Goal: Task Accomplishment & Management: Use online tool/utility

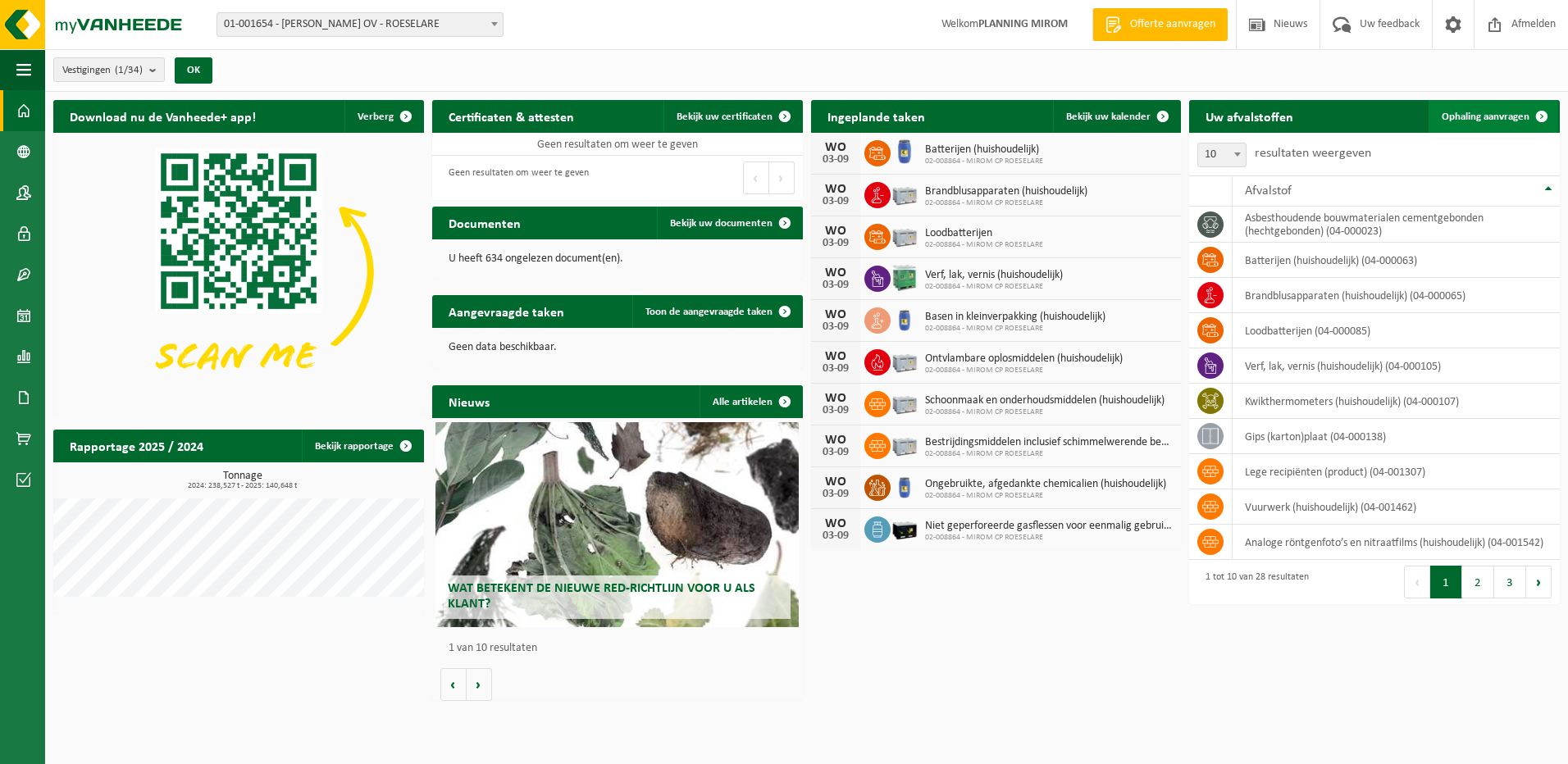
click at [1460, 118] on span "Ophaling aanvragen" at bounding box center [1484, 117] width 87 height 10
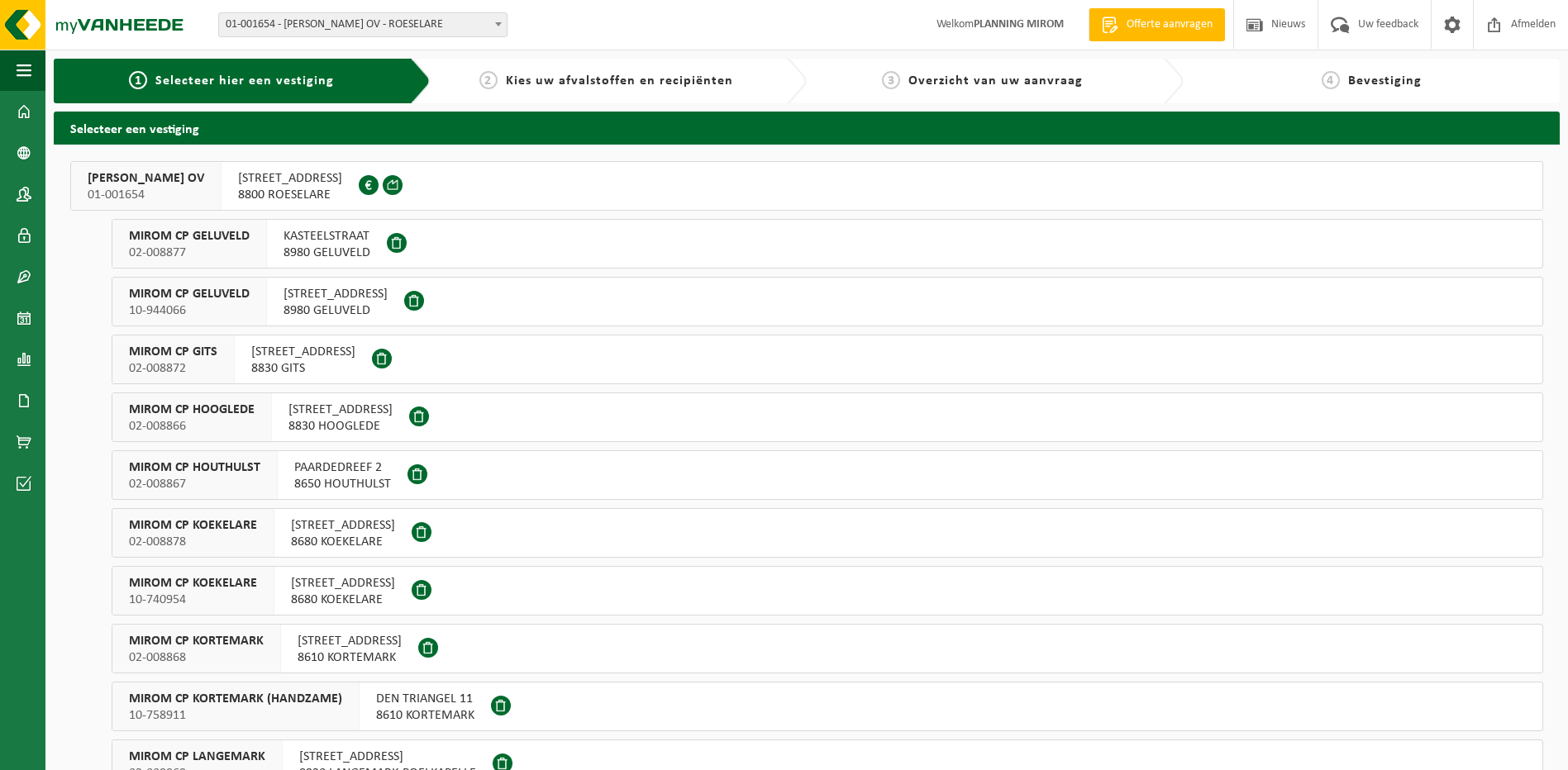
click at [274, 184] on span "OOSTNIEUWKERKSESTEENWEG 121" at bounding box center [290, 178] width 104 height 16
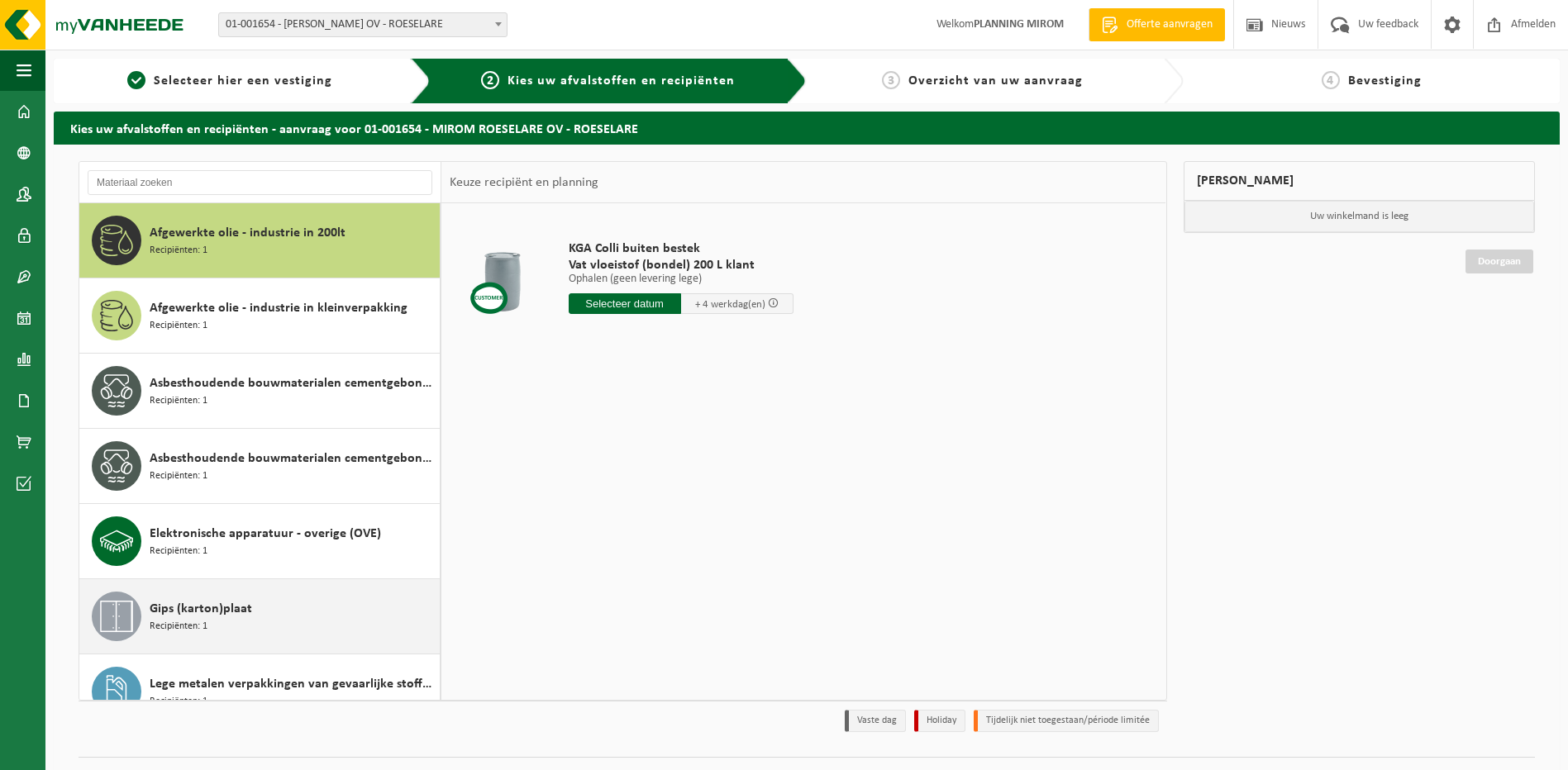
scroll to position [104, 0]
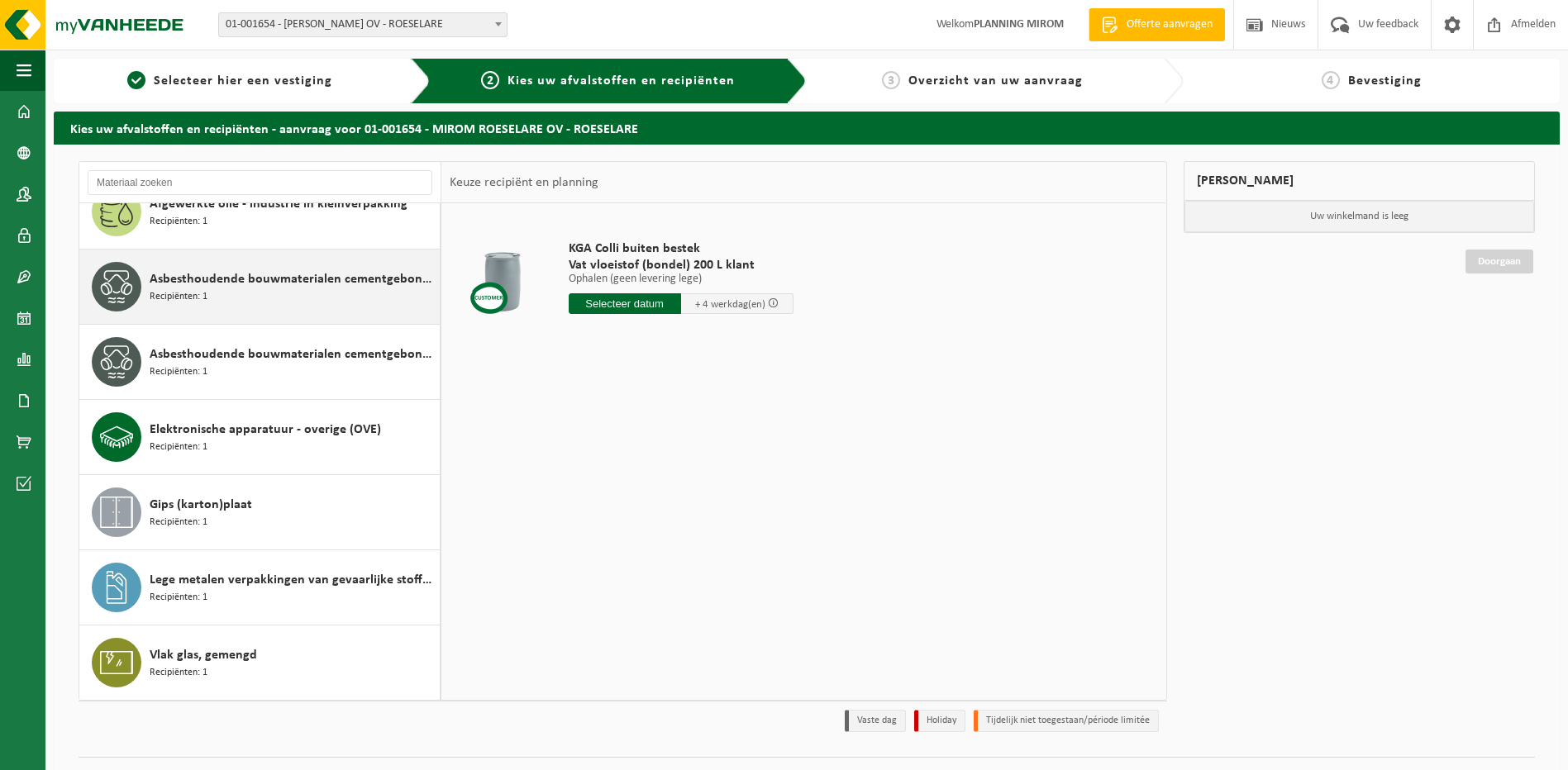
click at [198, 303] on span "Recipiënten: 1" at bounding box center [178, 296] width 58 height 16
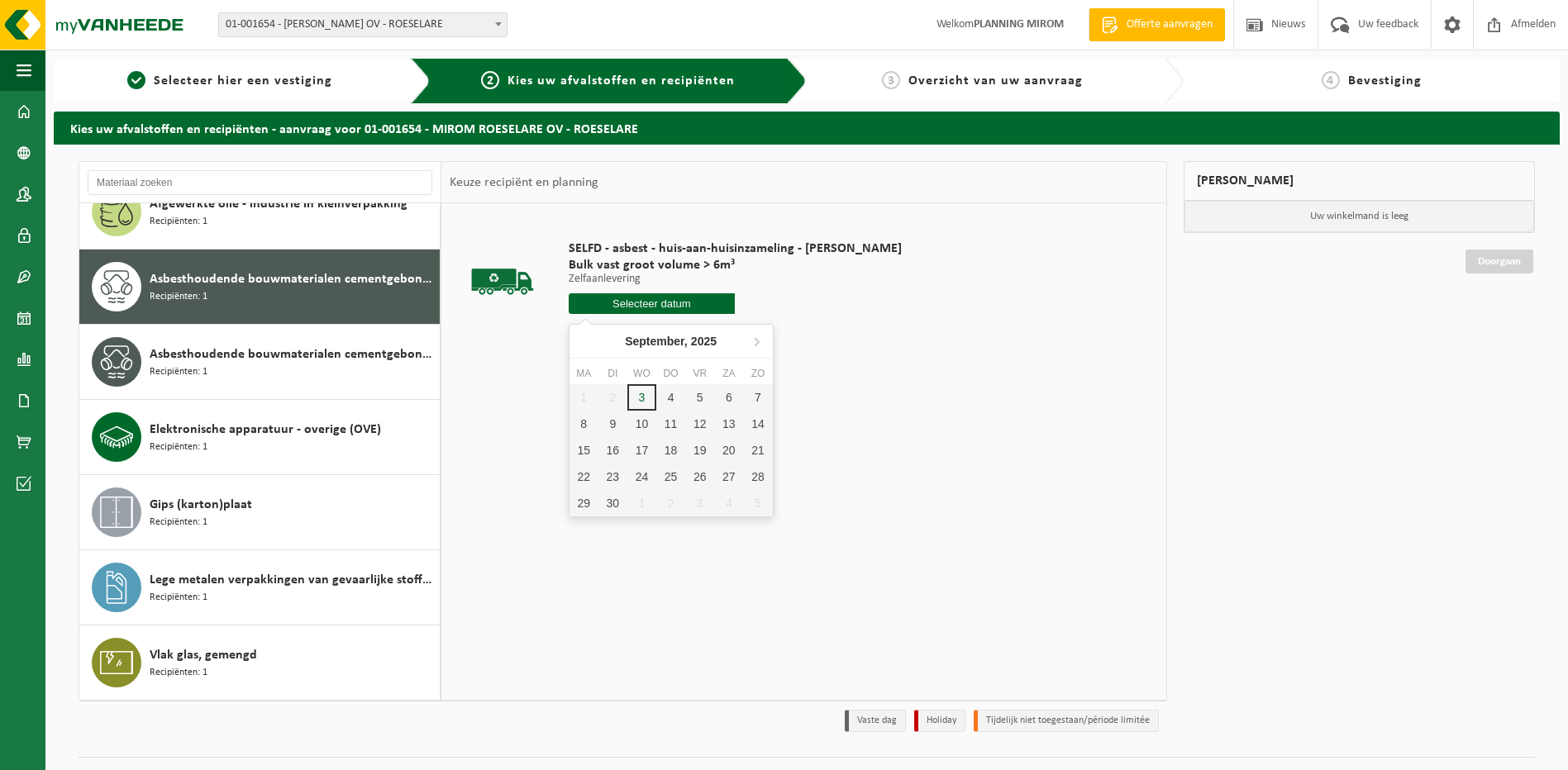
click at [601, 299] on input "text" at bounding box center [652, 304] width 167 height 21
click at [667, 402] on div "4" at bounding box center [671, 398] width 29 height 27
type input "Van 2025-09-04"
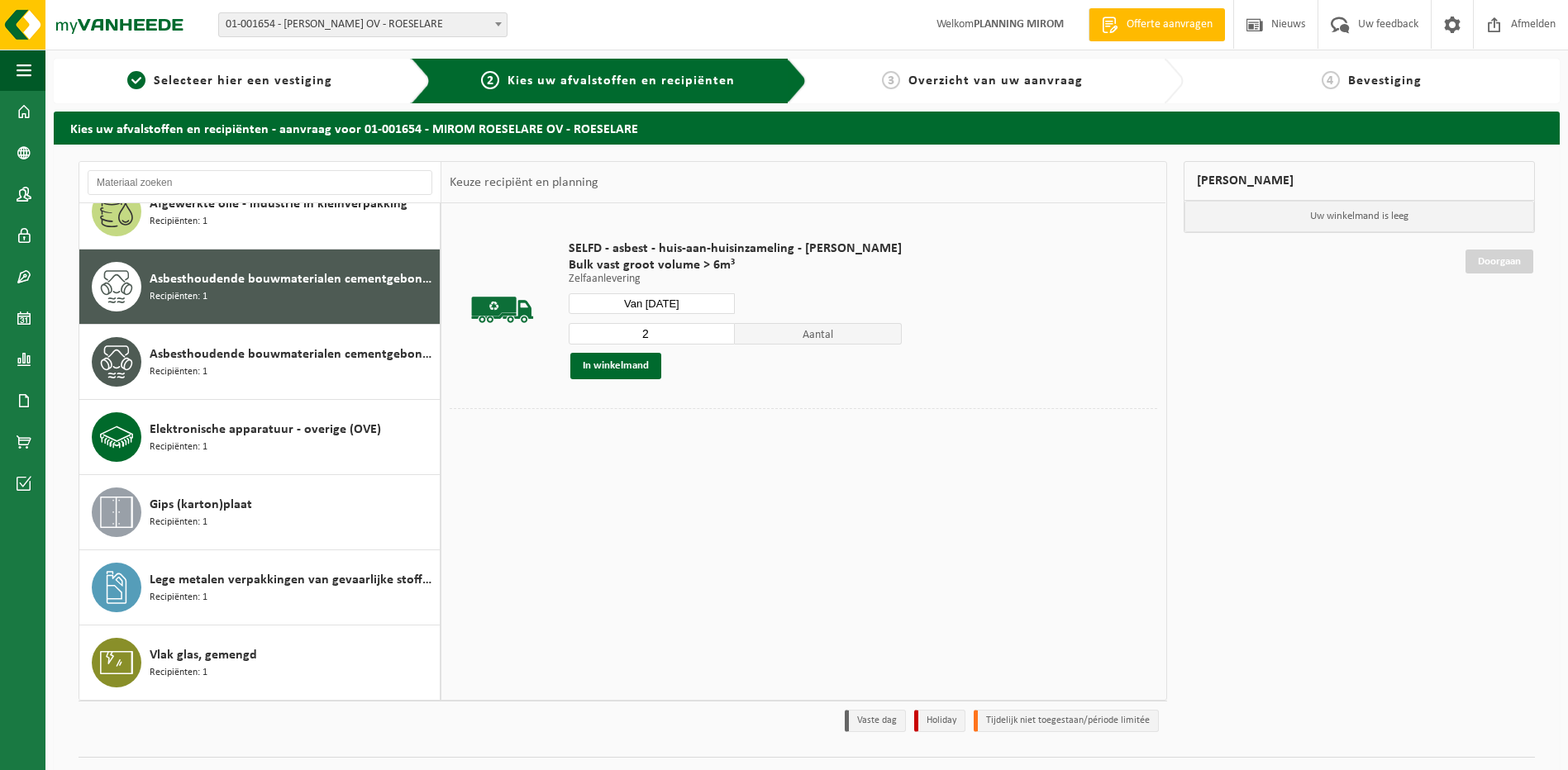
type input "2"
click at [721, 329] on input "2" at bounding box center [652, 333] width 167 height 22
click at [621, 371] on button "In winkelmand" at bounding box center [616, 367] width 91 height 27
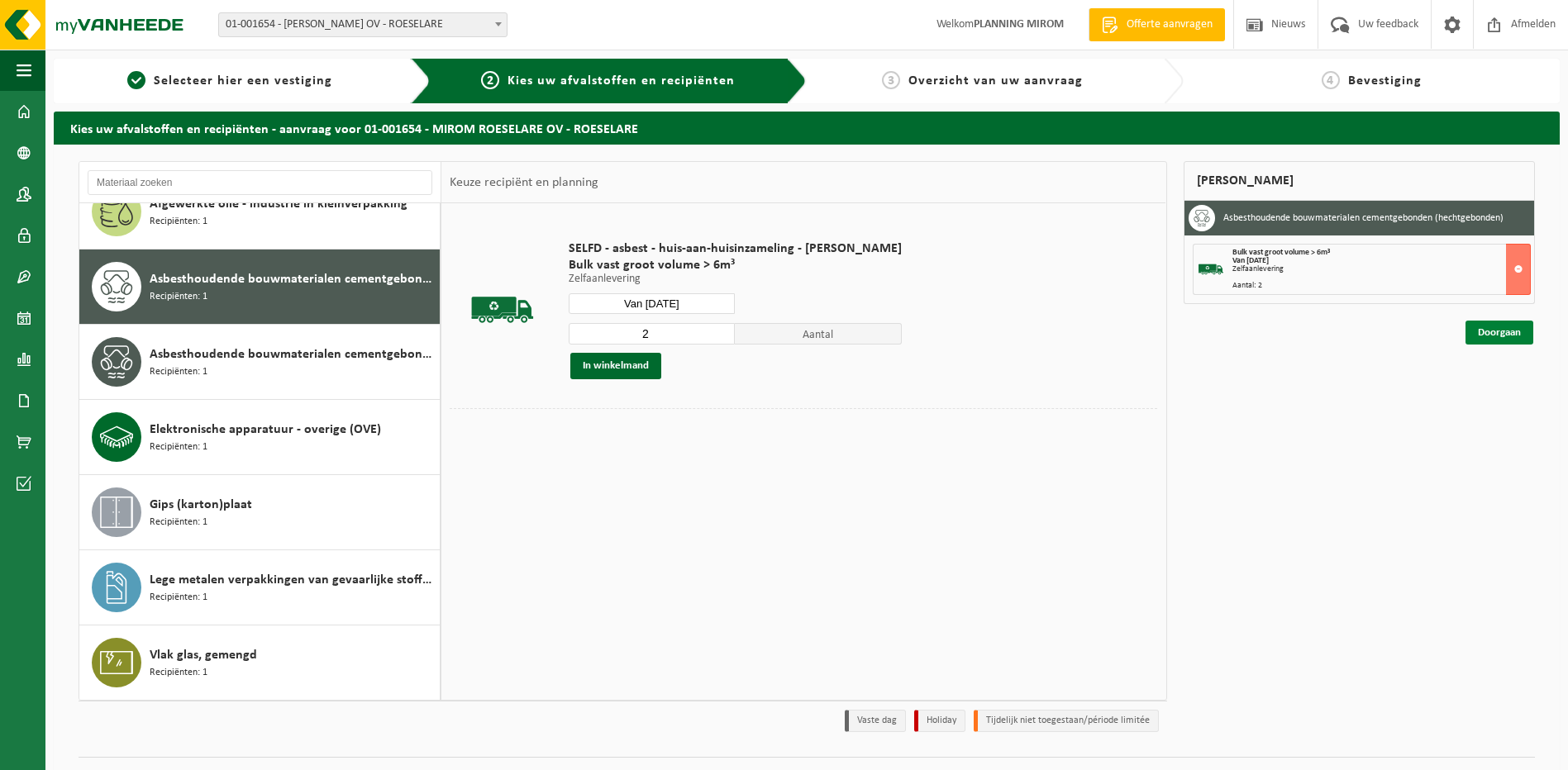
click at [1526, 328] on link "Doorgaan" at bounding box center [1500, 332] width 68 height 24
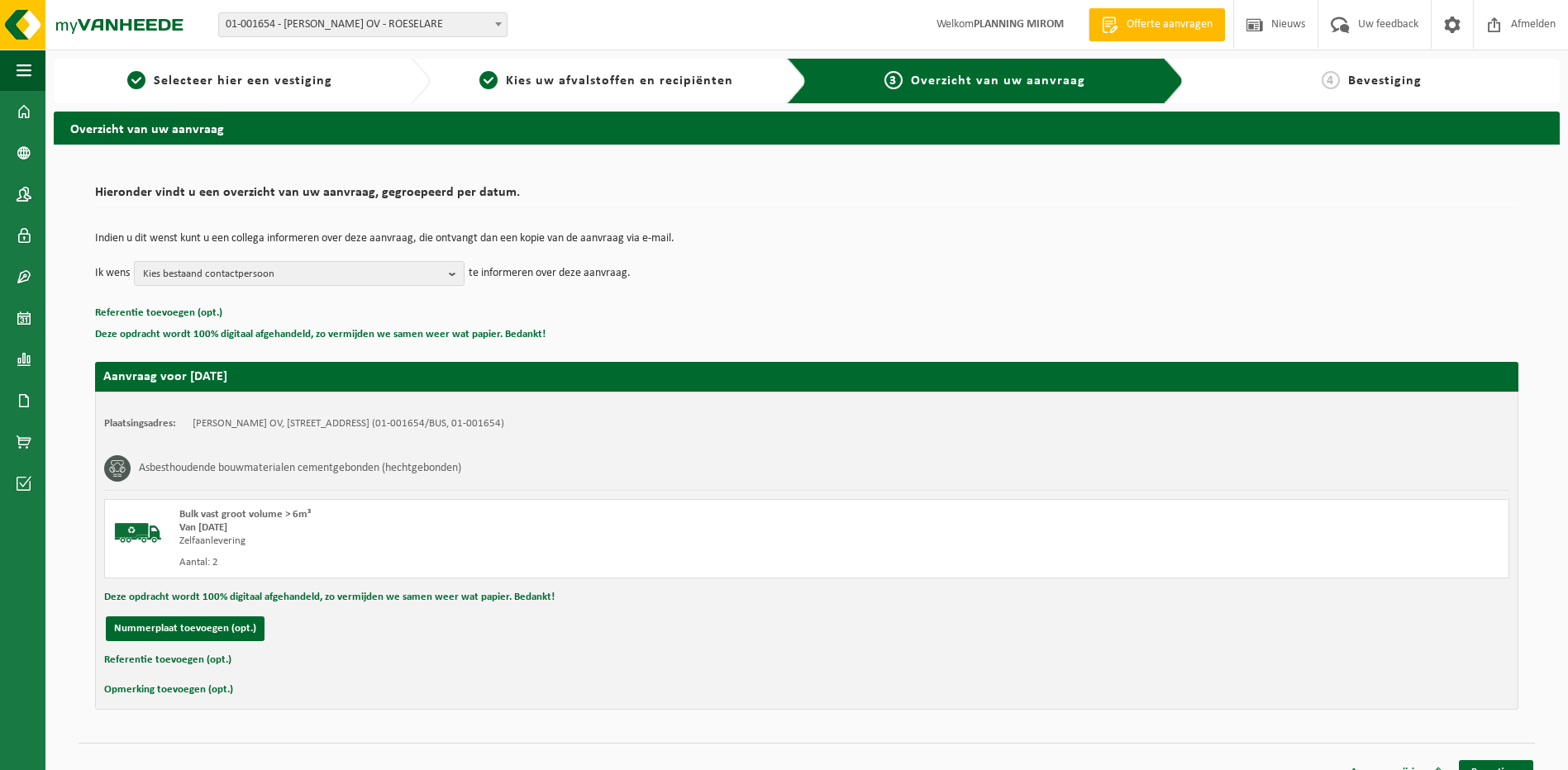
scroll to position [23, 0]
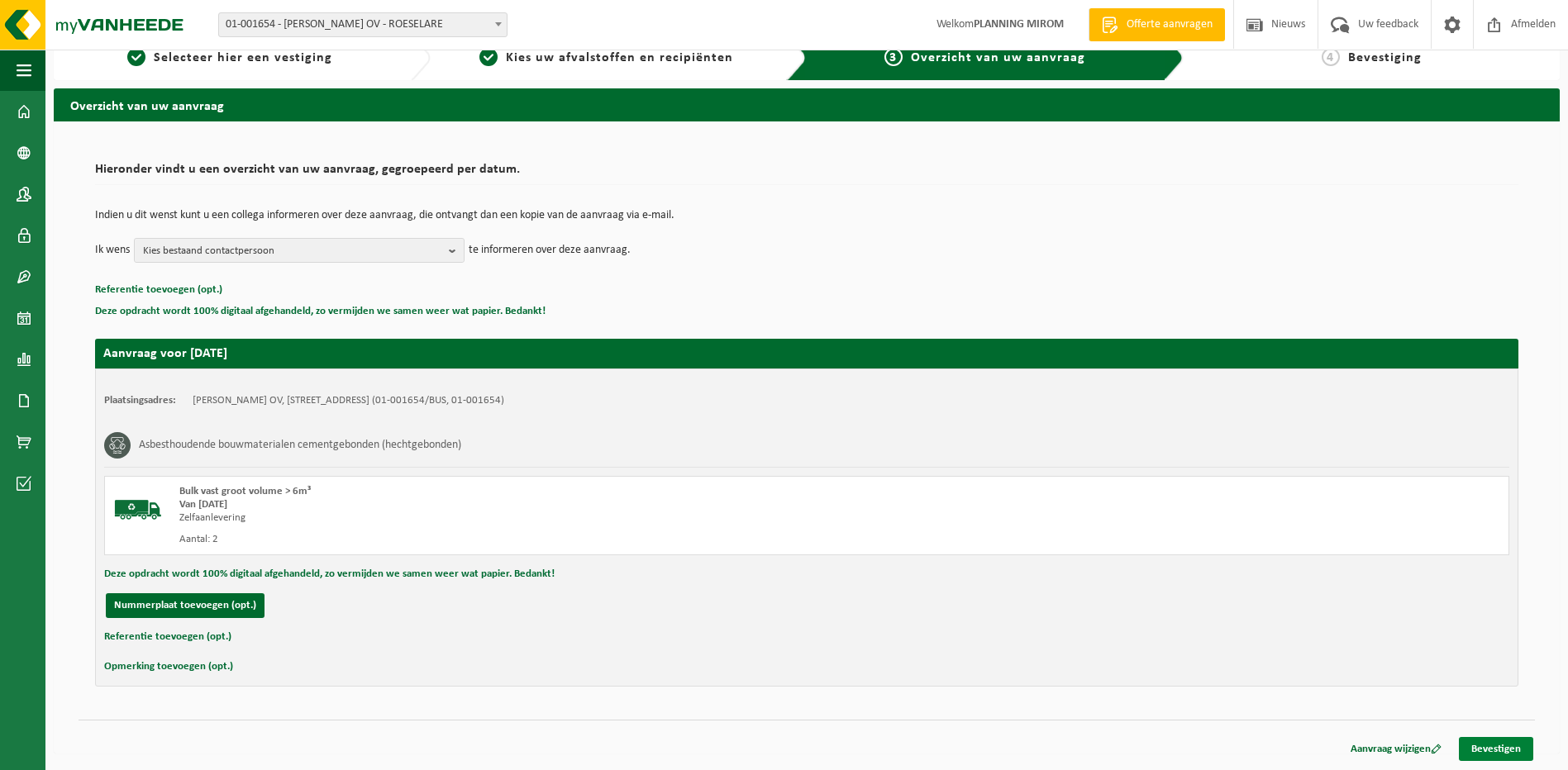
click at [1503, 747] on link "Bevestigen" at bounding box center [1496, 748] width 75 height 24
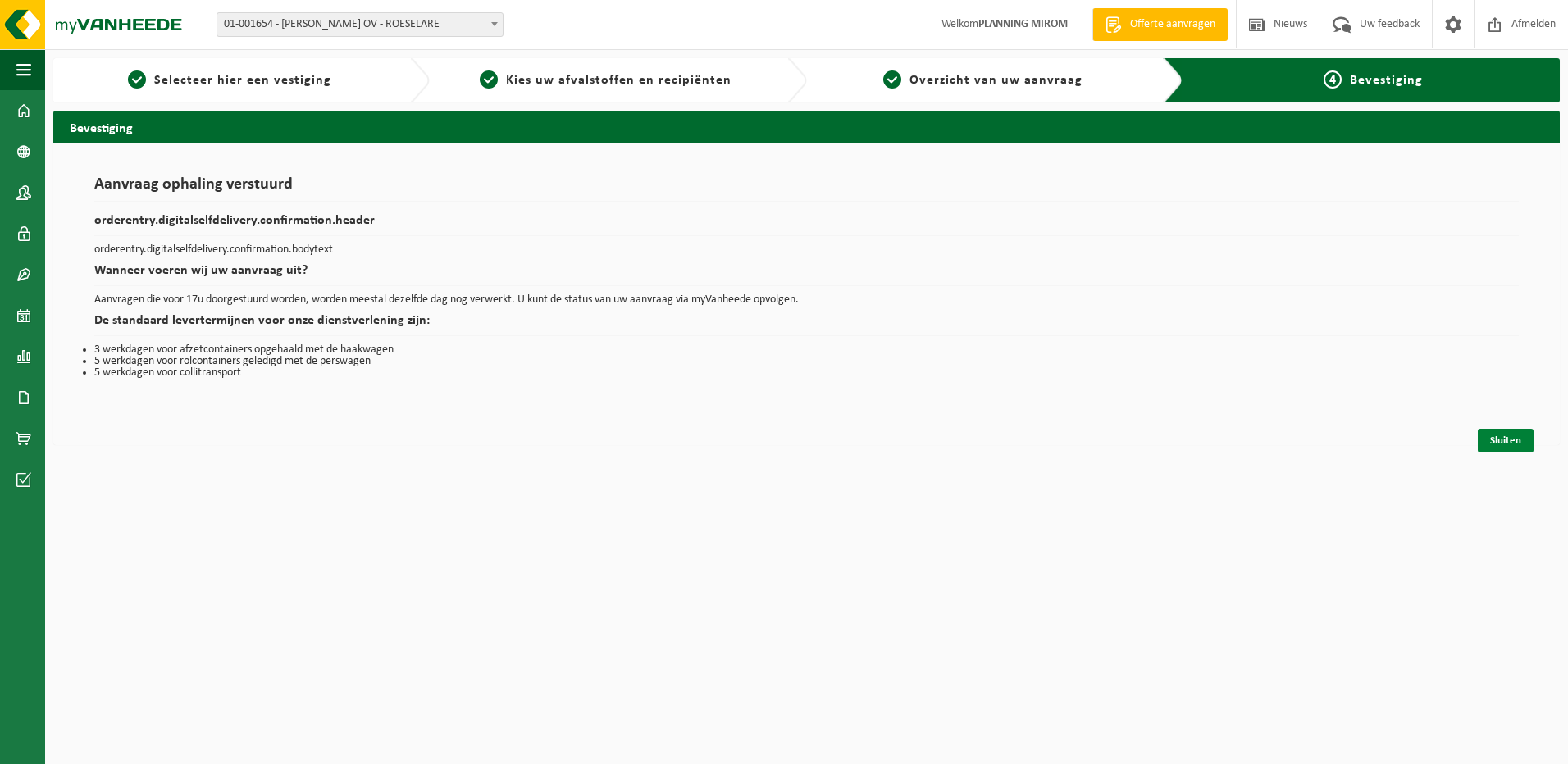
click at [1506, 440] on link "Sluiten" at bounding box center [1505, 440] width 55 height 23
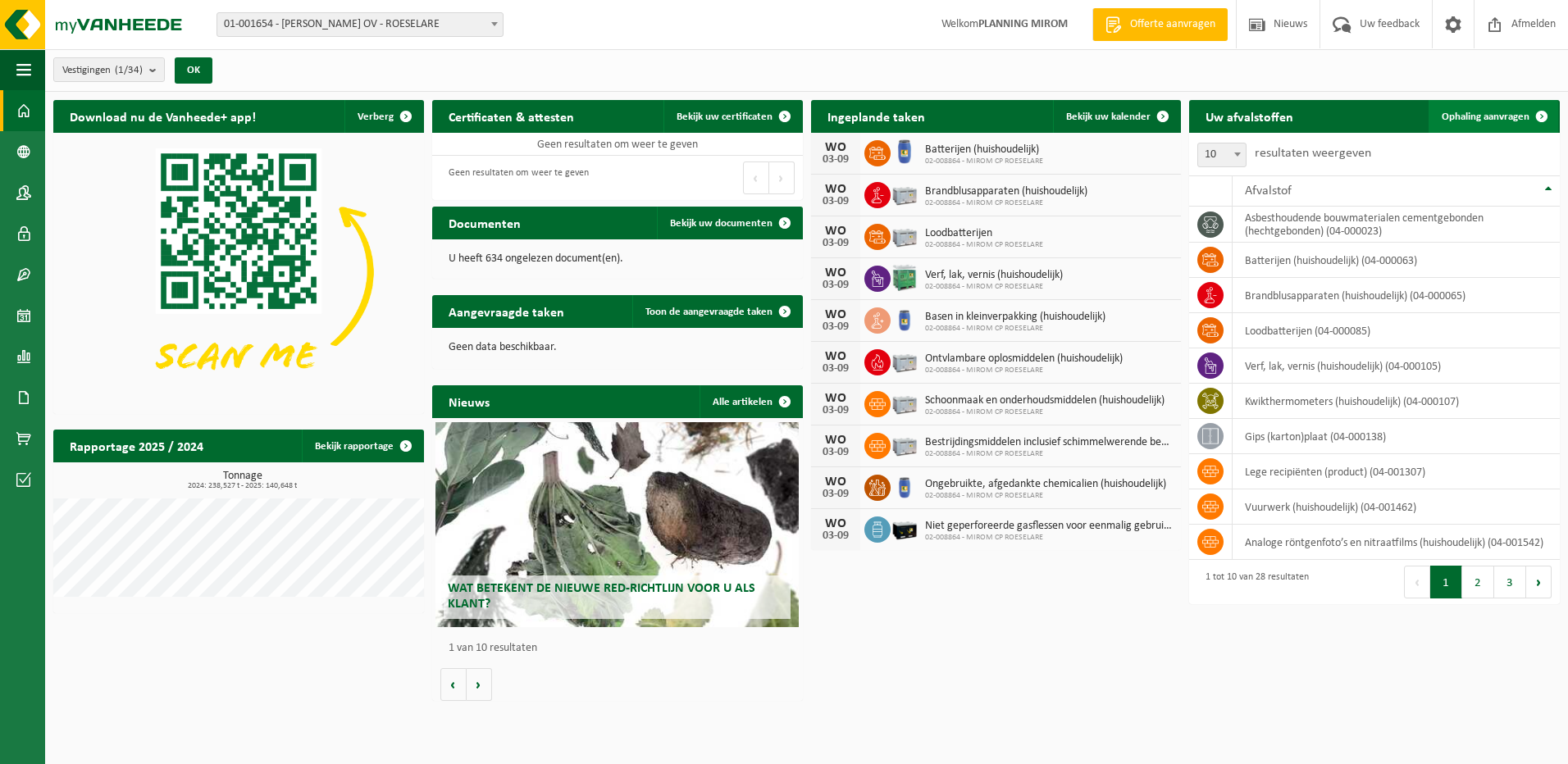
click at [1468, 117] on span "Ophaling aanvragen" at bounding box center [1484, 117] width 87 height 10
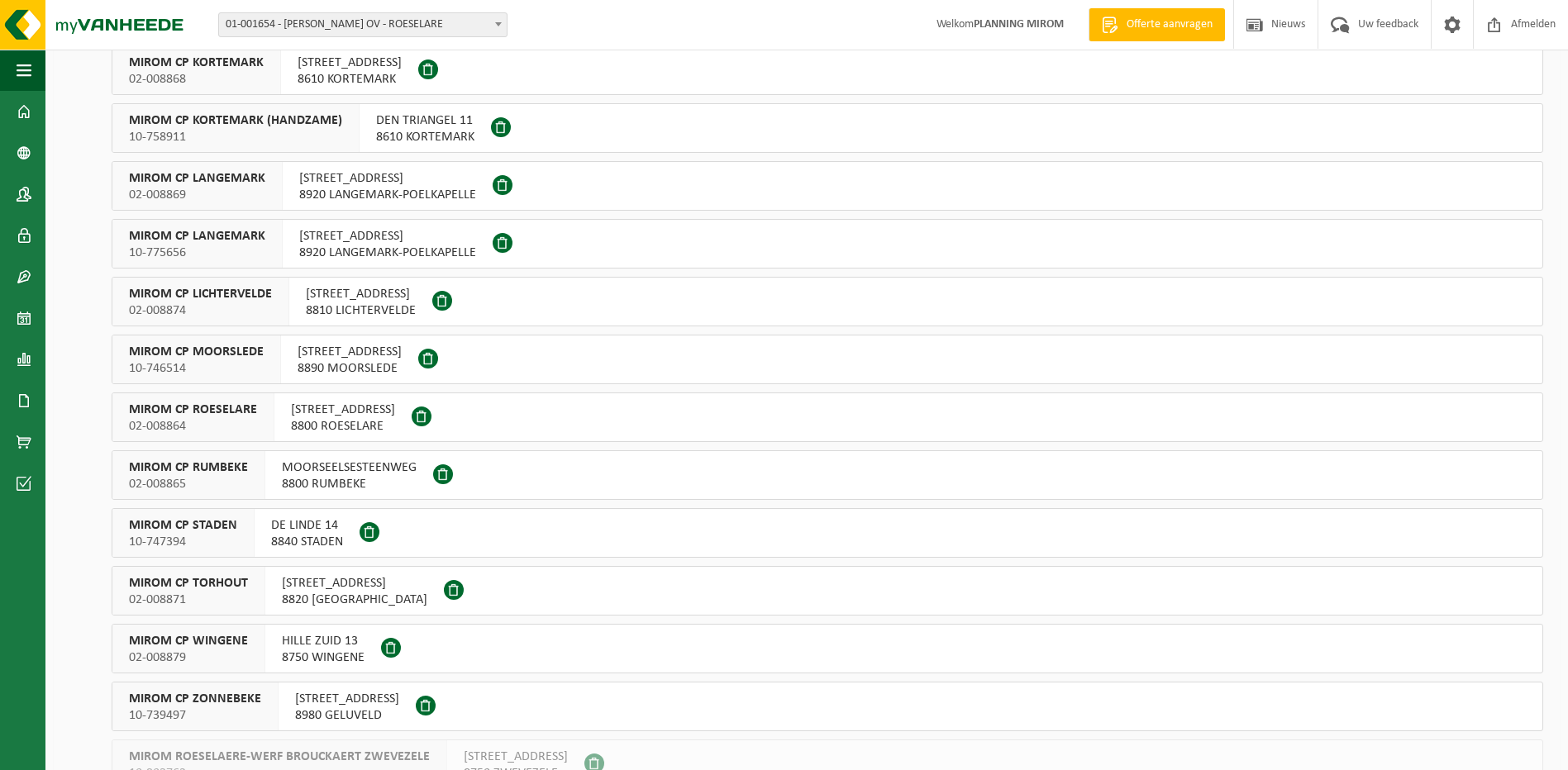
scroll to position [82, 0]
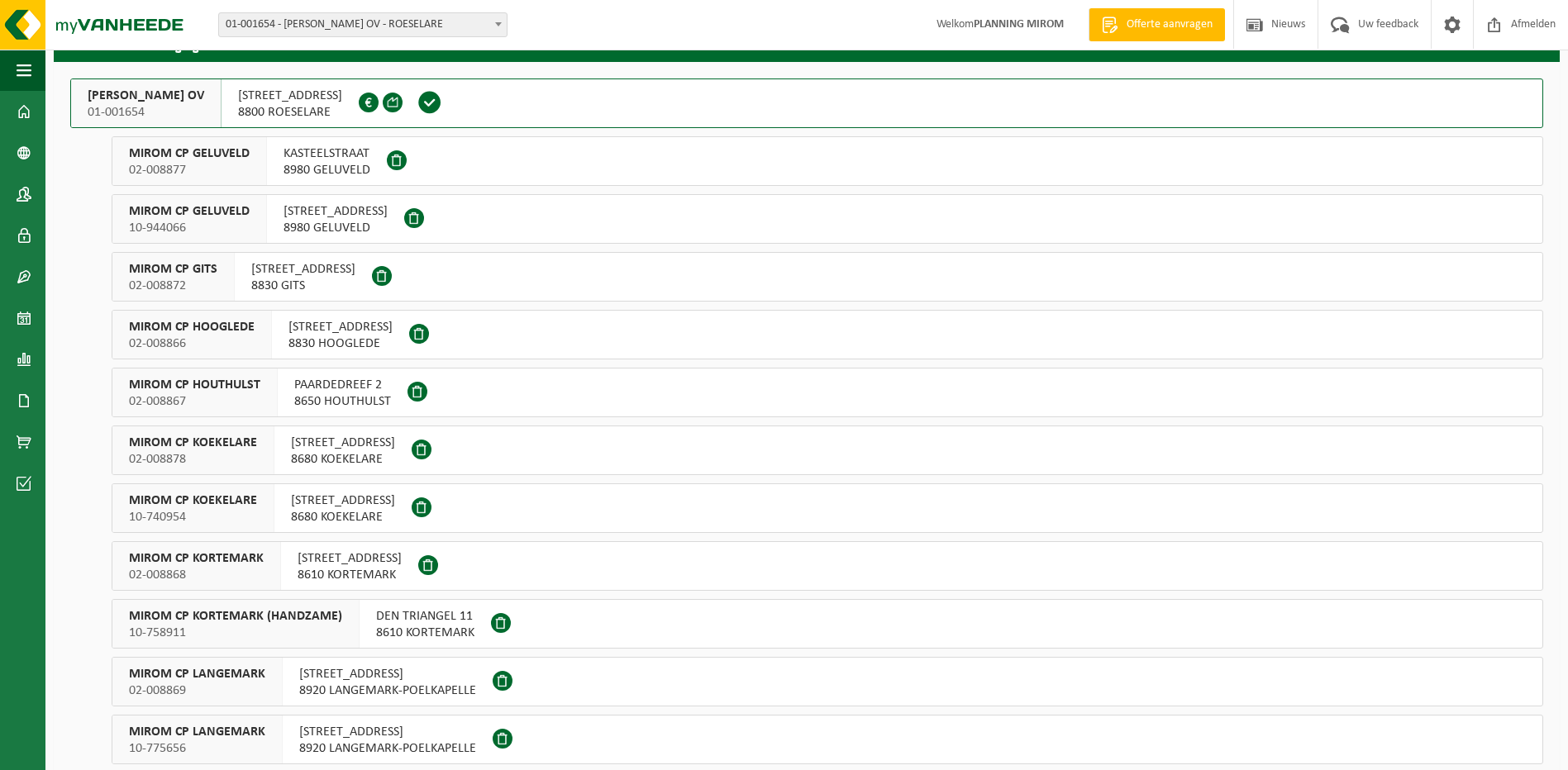
click at [302, 153] on span "KASTEELSTRAAT" at bounding box center [327, 153] width 87 height 16
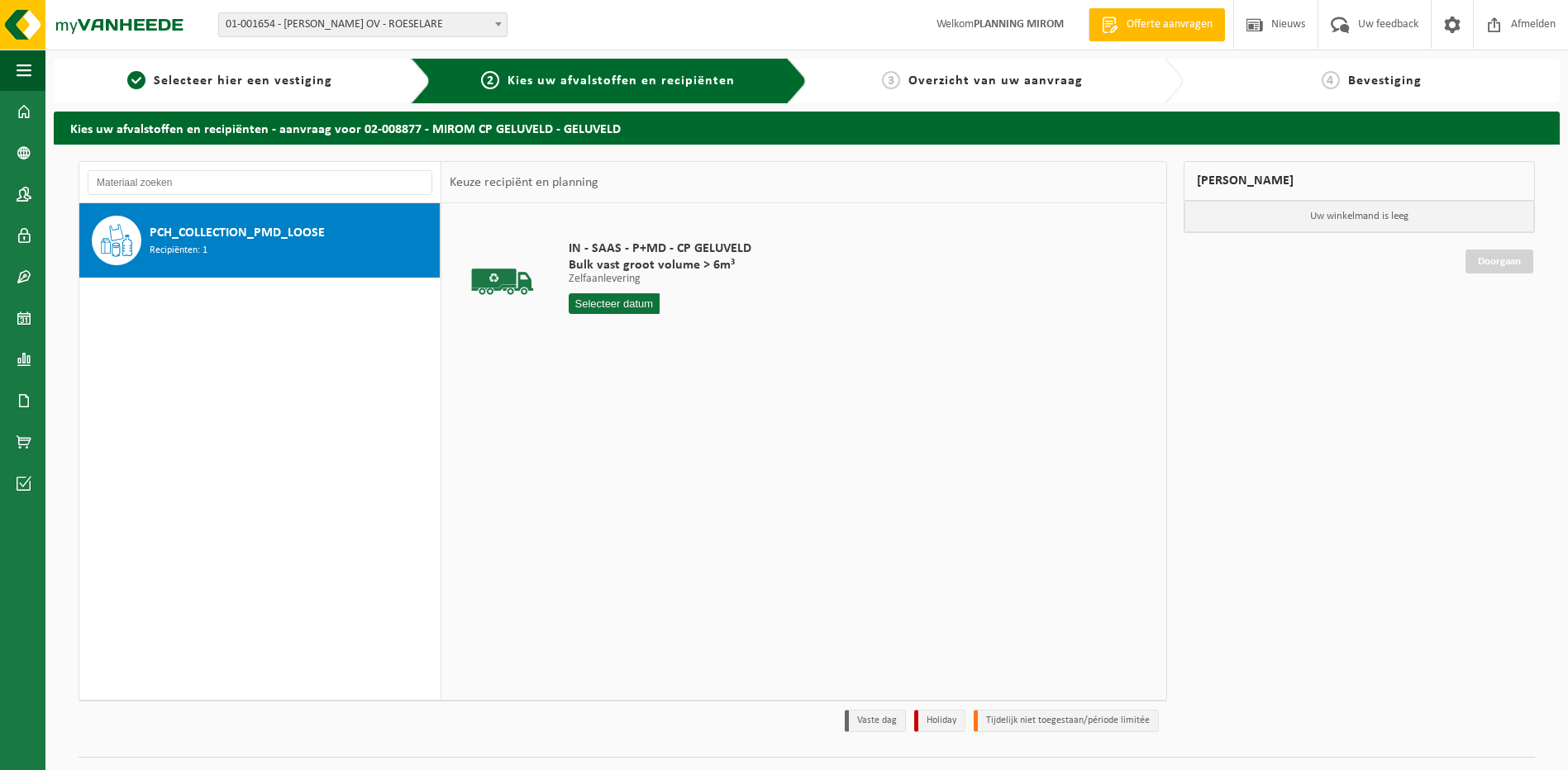
click at [246, 260] on div "PCH_COLLECTION_PMD_LOOSE Recipiënten: 1" at bounding box center [293, 241] width 286 height 49
click at [620, 291] on div "IN - SAAS - P+MD - CP GELUVELD Bulk vast groot volume > 6m³ Zelfaanlevering Zel…" at bounding box center [660, 280] width 199 height 115
click at [624, 297] on input "text" at bounding box center [614, 304] width 92 height 21
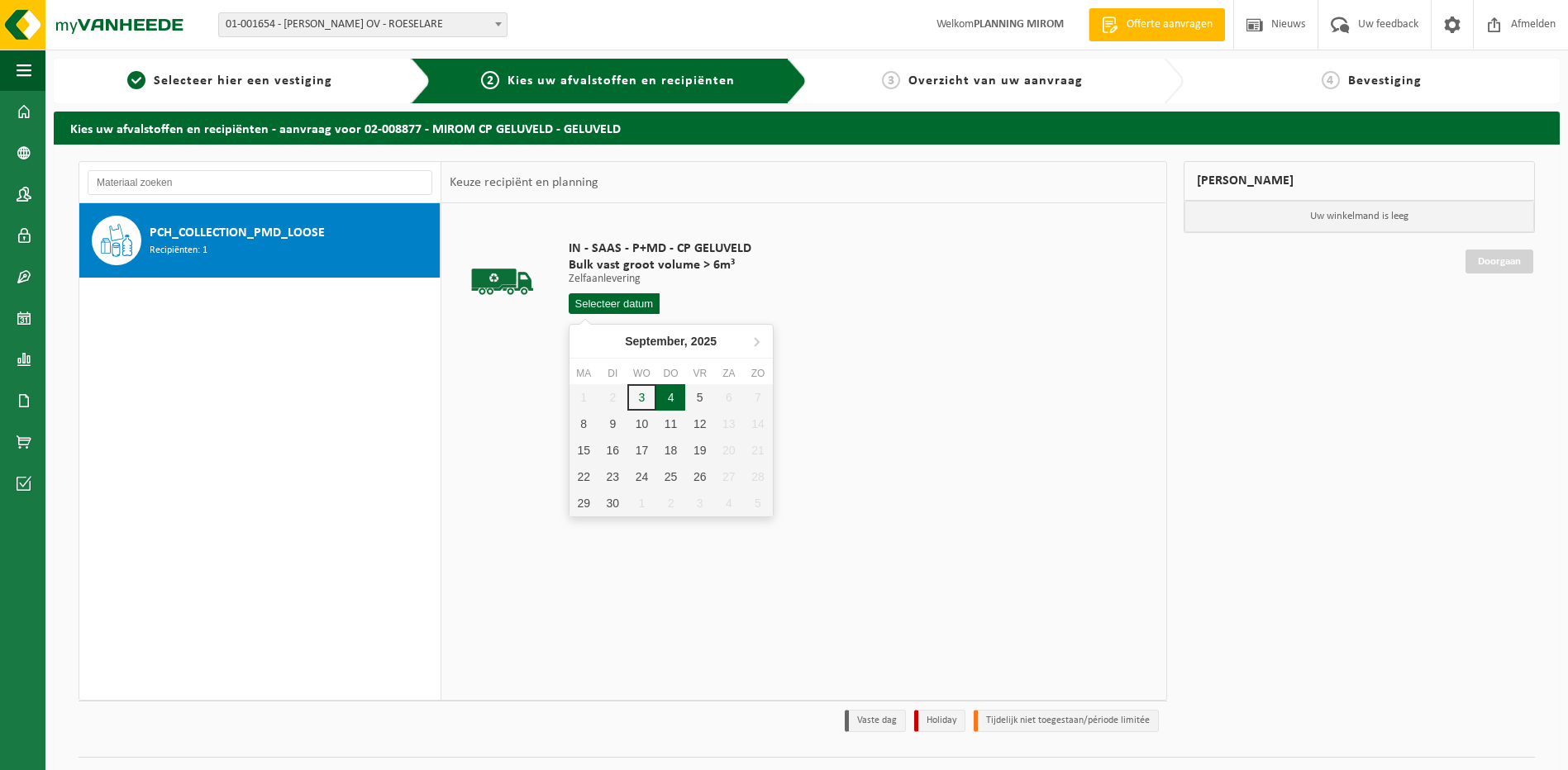
click at [676, 396] on div "4" at bounding box center [671, 398] width 29 height 27
type input "Van [DATE]"
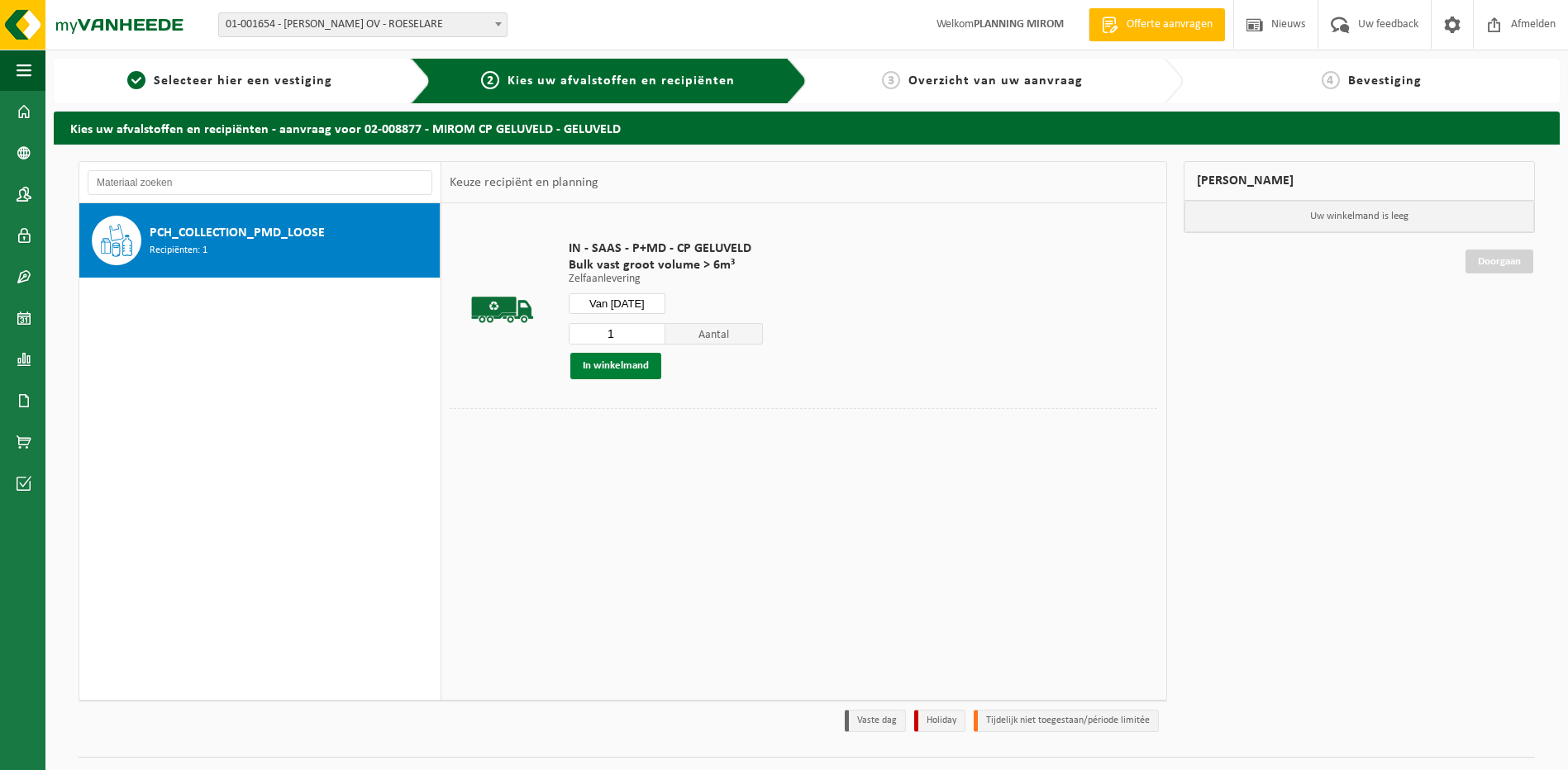
click at [633, 367] on button "In winkelmand" at bounding box center [616, 367] width 91 height 27
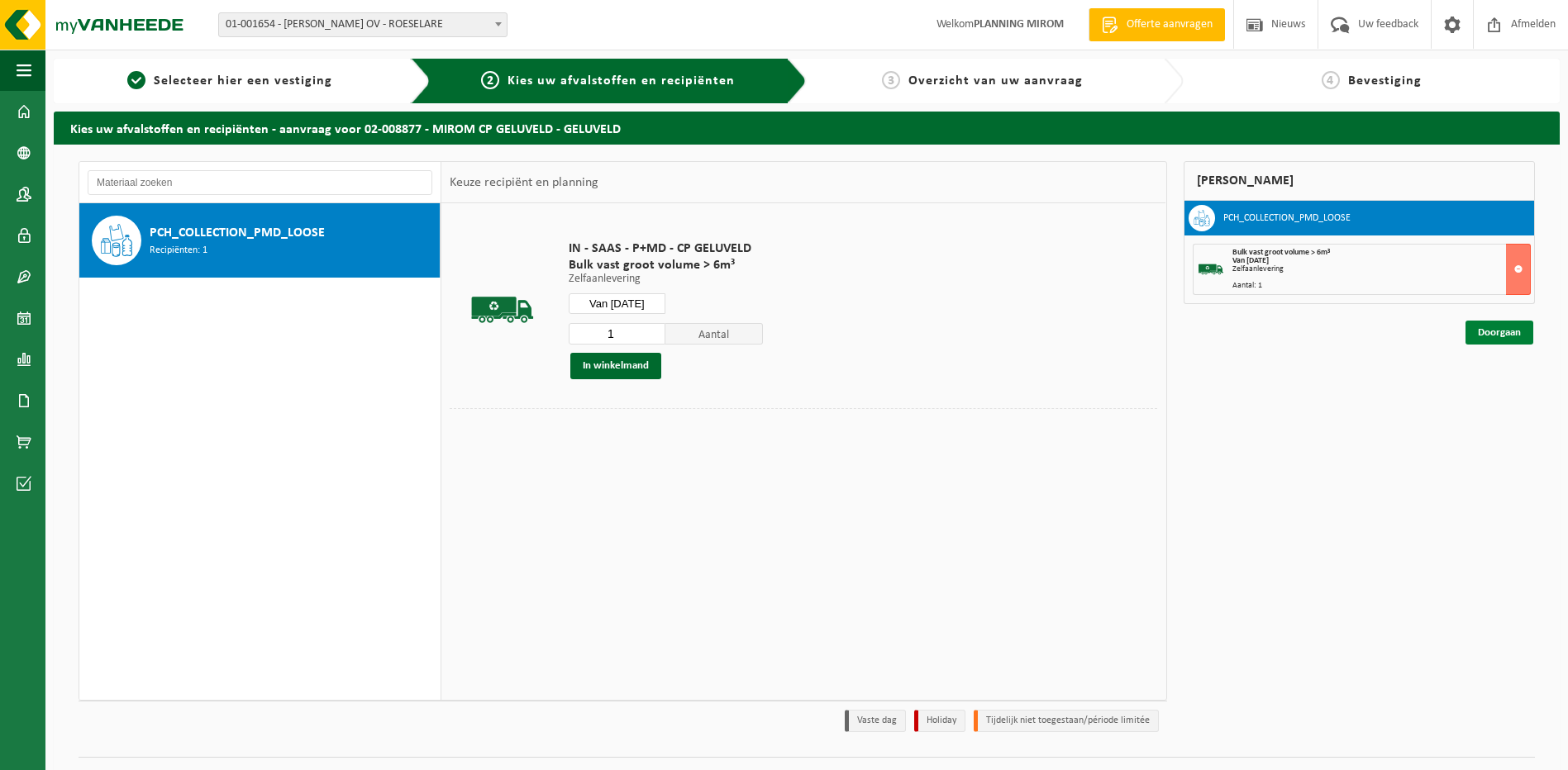
click at [1508, 332] on link "Doorgaan" at bounding box center [1500, 332] width 68 height 24
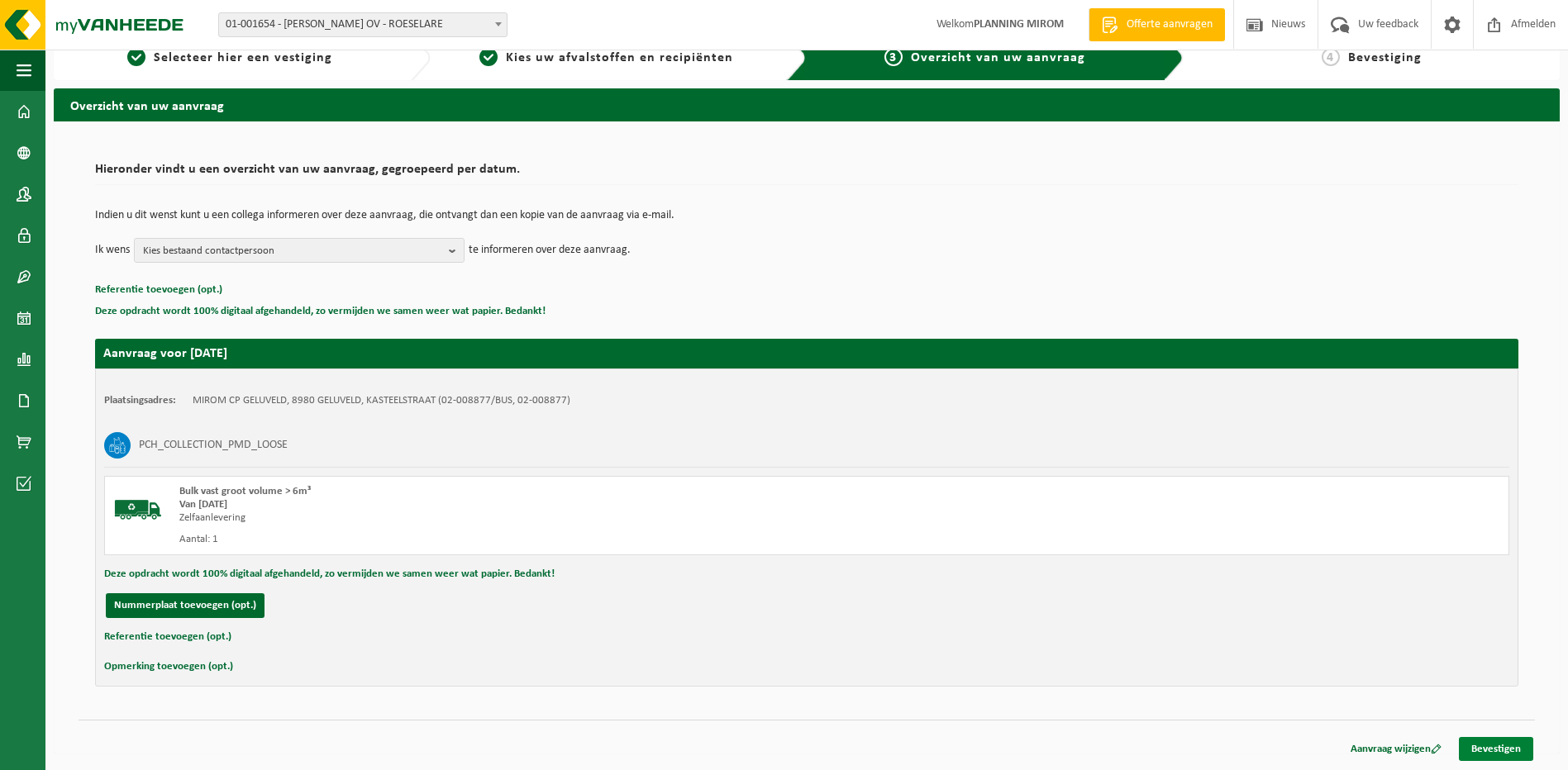
click at [1495, 739] on link "Bevestigen" at bounding box center [1496, 748] width 75 height 24
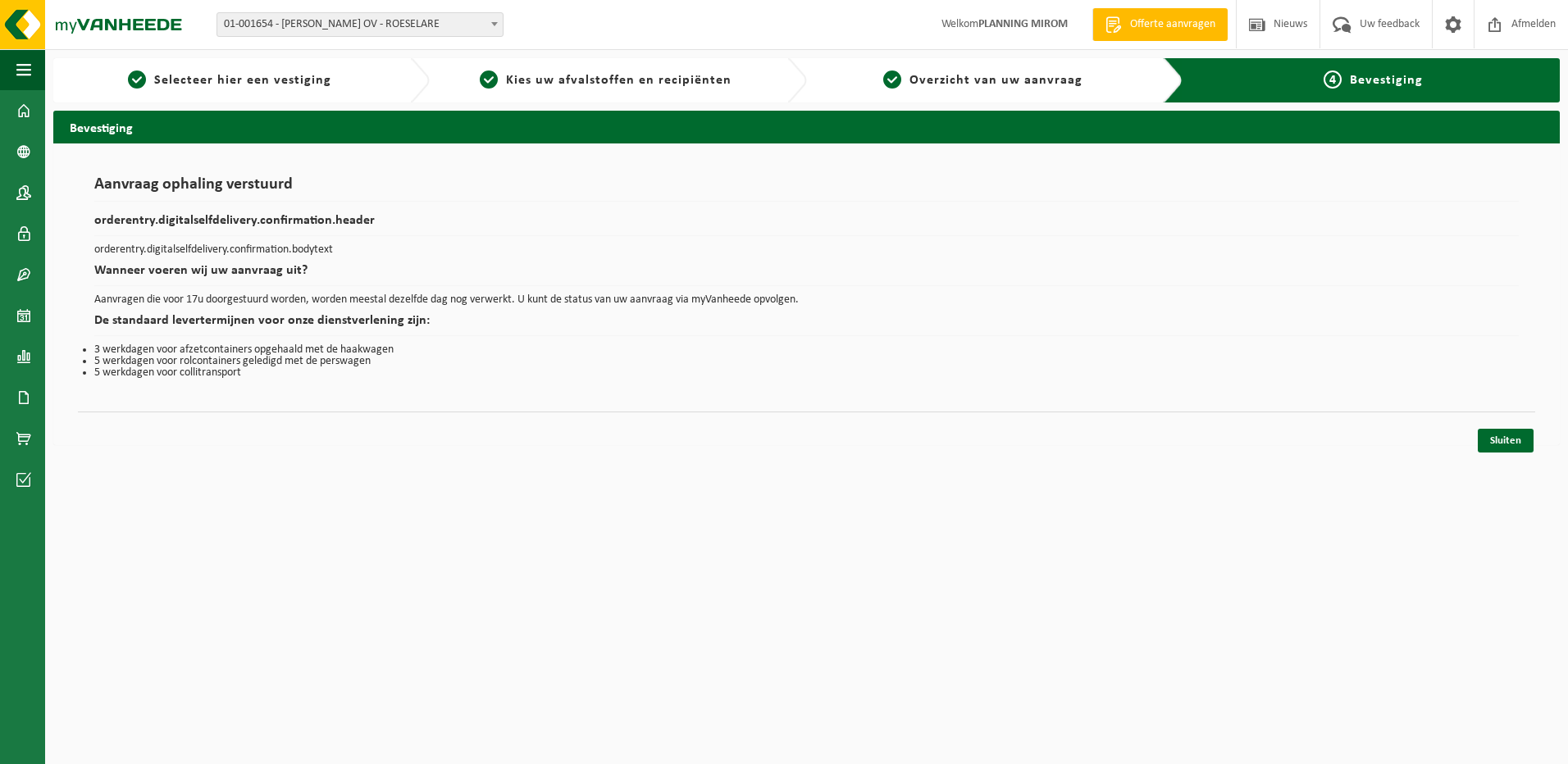
click at [1515, 412] on div "Sluiten" at bounding box center [806, 420] width 1457 height 17
click at [1512, 450] on link "Sluiten" at bounding box center [1505, 440] width 55 height 23
